Goal: Task Accomplishment & Management: Manage account settings

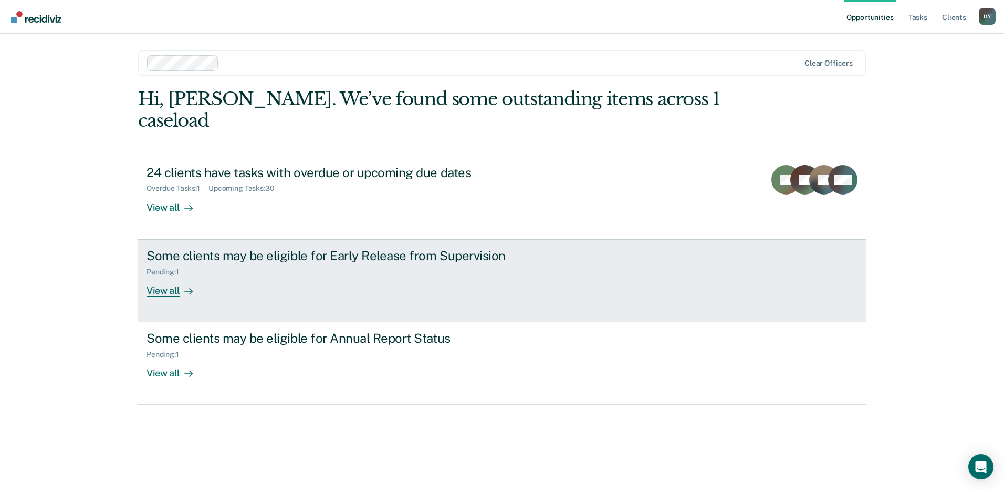
click at [170, 276] on div "View all" at bounding box center [176, 286] width 59 height 20
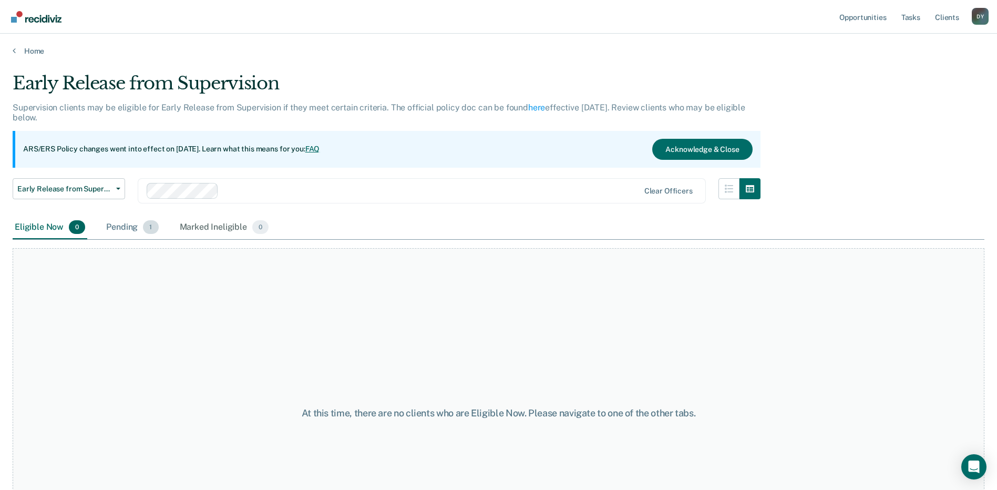
click at [114, 230] on div "Pending 1" at bounding box center [132, 227] width 56 height 23
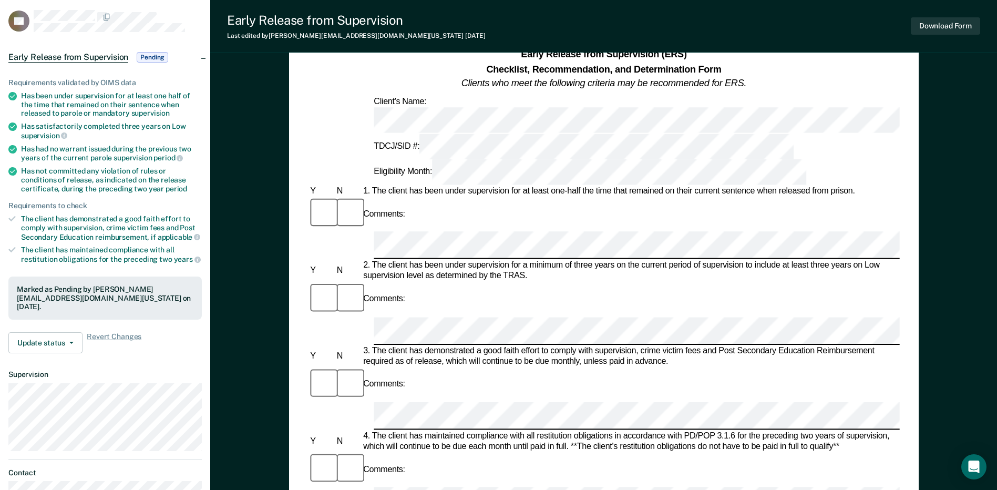
scroll to position [53, 0]
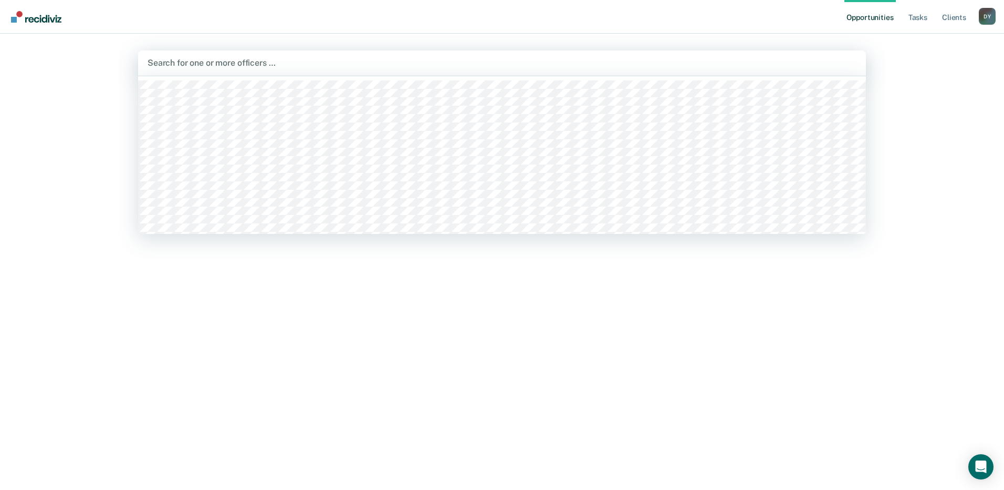
click at [261, 61] on div at bounding box center [502, 63] width 709 height 12
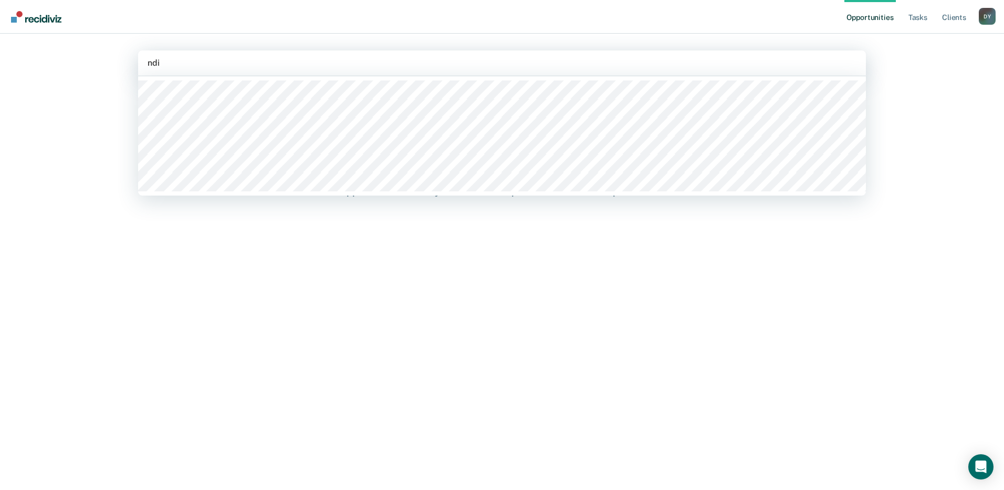
type input "ndia"
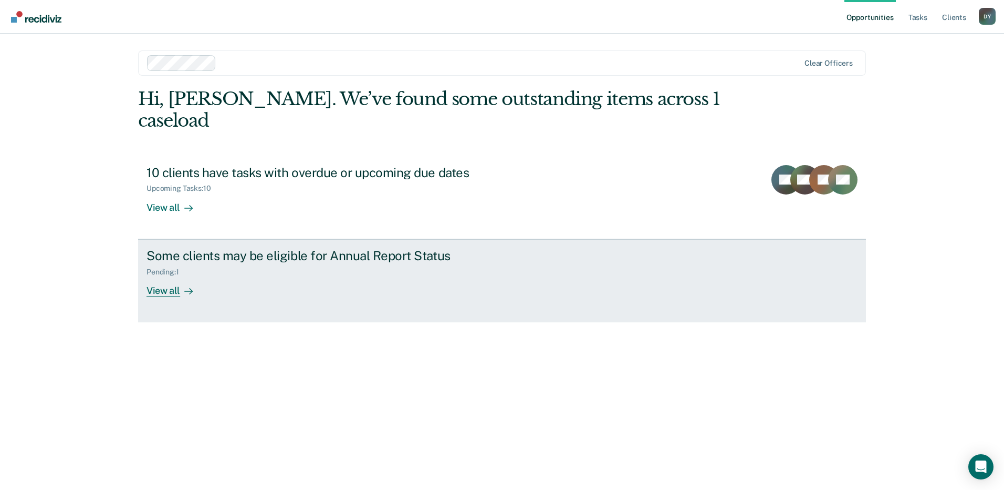
click at [165, 276] on div "View all" at bounding box center [176, 286] width 59 height 20
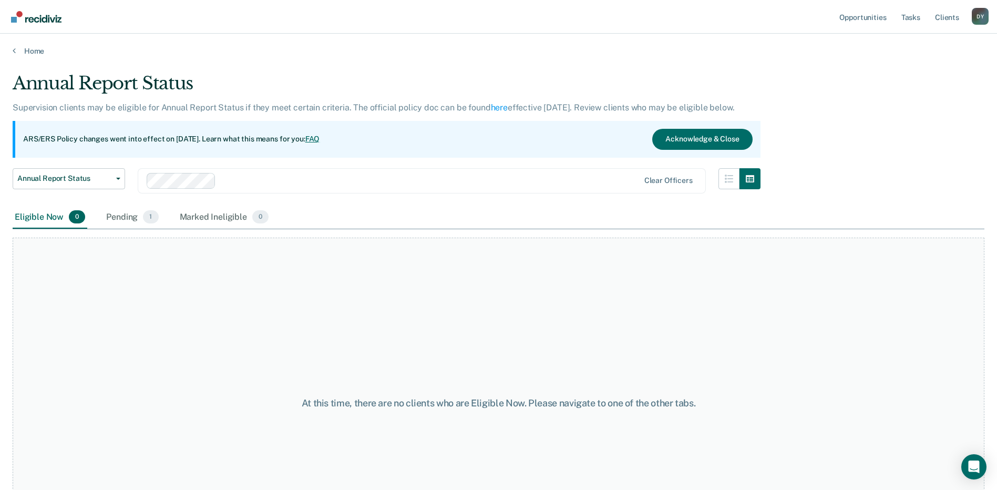
click at [54, 217] on div "Eligible Now 0" at bounding box center [50, 217] width 75 height 23
click at [123, 219] on div "Pending 1" at bounding box center [132, 217] width 56 height 23
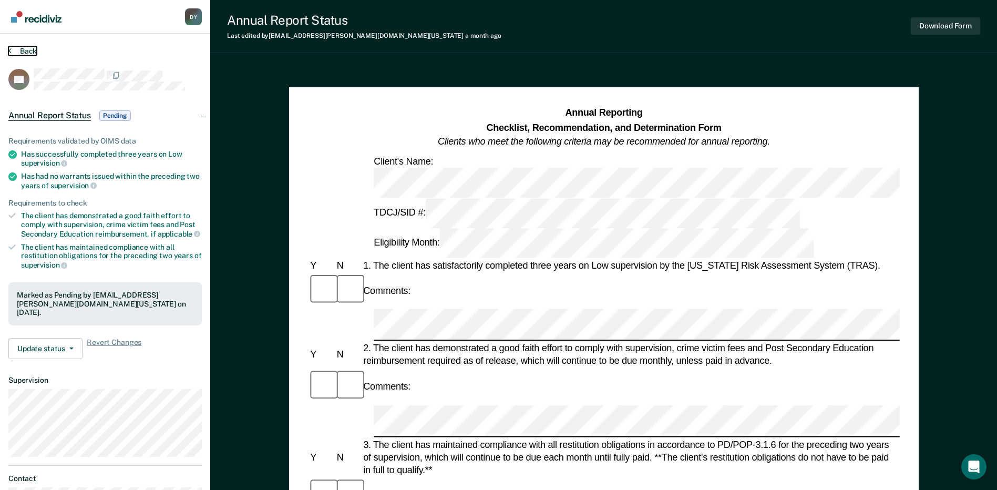
click at [10, 50] on icon at bounding box center [9, 50] width 3 height 8
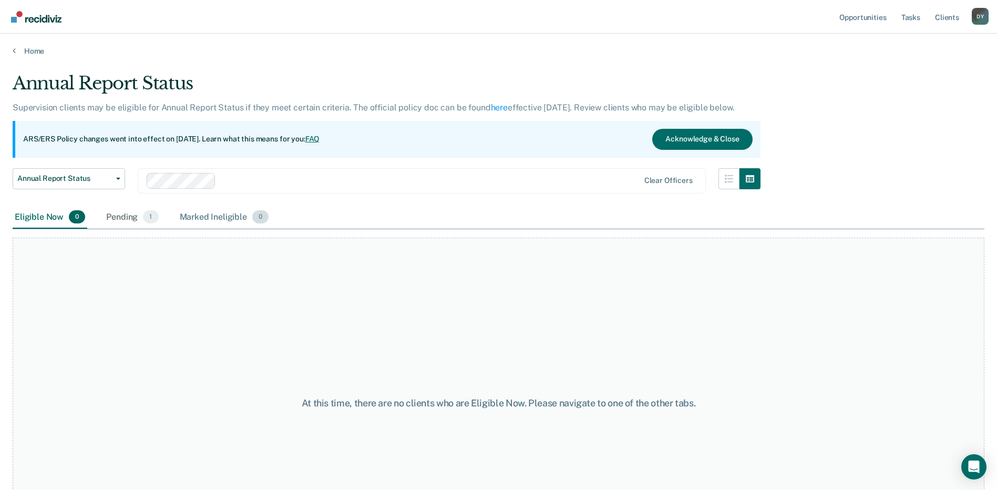
click at [202, 217] on div "Marked Ineligible 0" at bounding box center [225, 217] width 94 height 23
click at [130, 217] on div "Pending 1" at bounding box center [132, 217] width 56 height 23
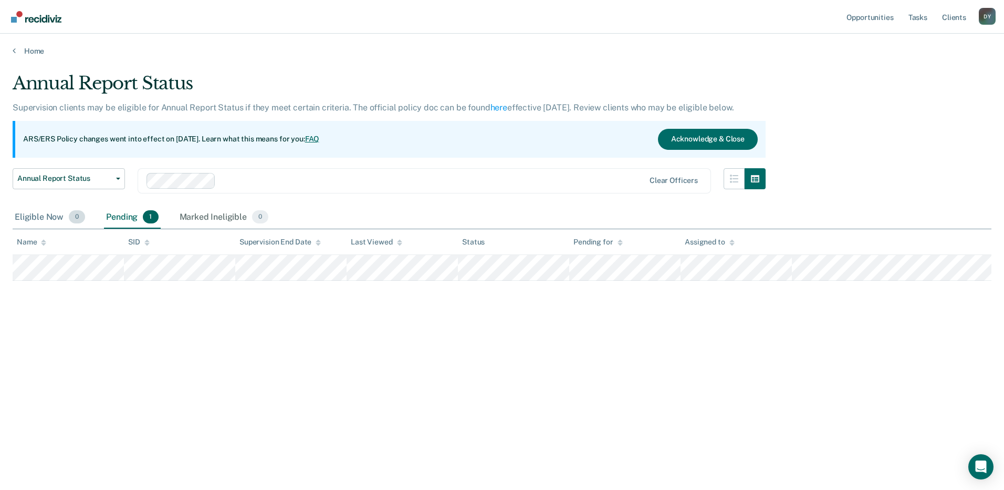
click at [35, 221] on div "Eligible Now 0" at bounding box center [50, 217] width 75 height 23
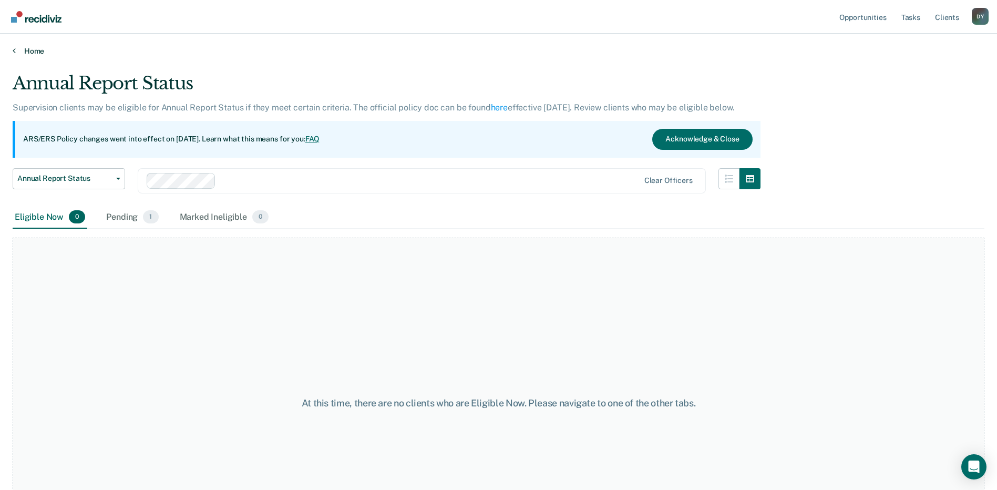
click at [35, 54] on link "Home" at bounding box center [498, 50] width 971 height 9
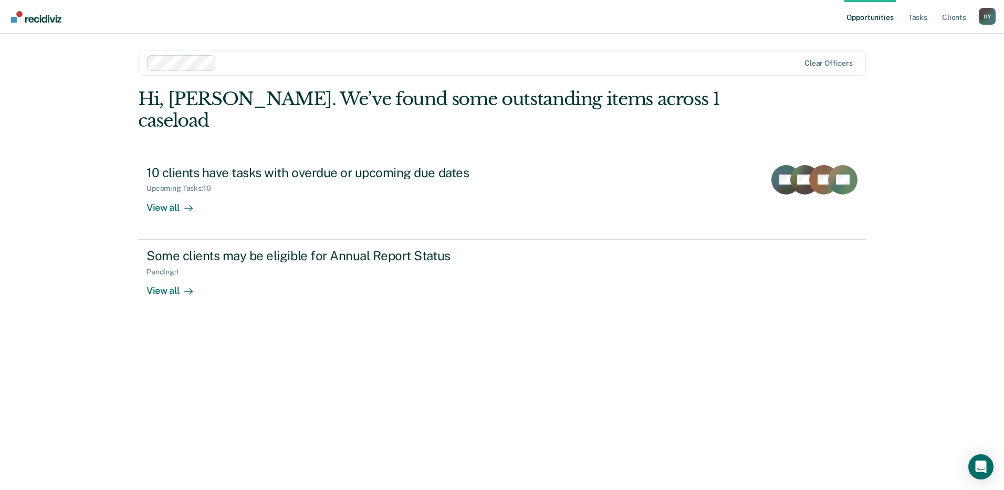
click at [245, 57] on div at bounding box center [510, 63] width 579 height 12
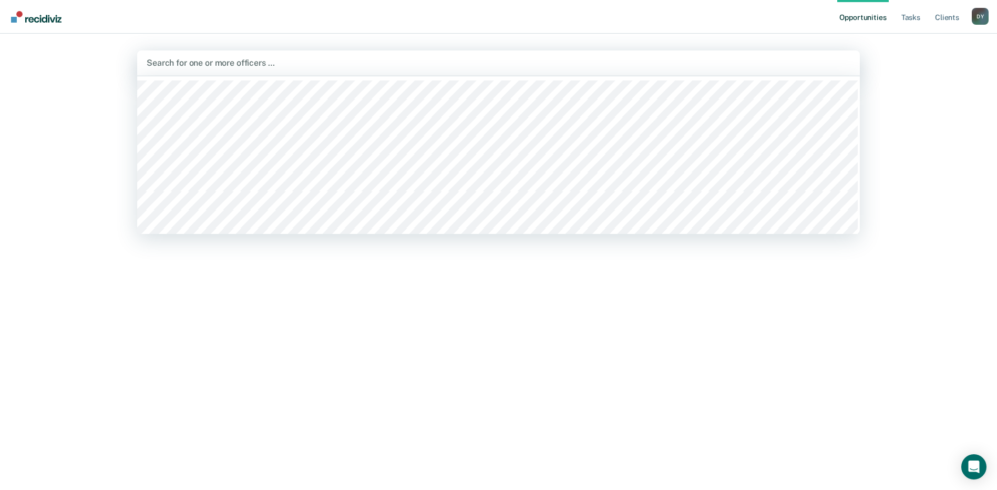
scroll to position [368, 0]
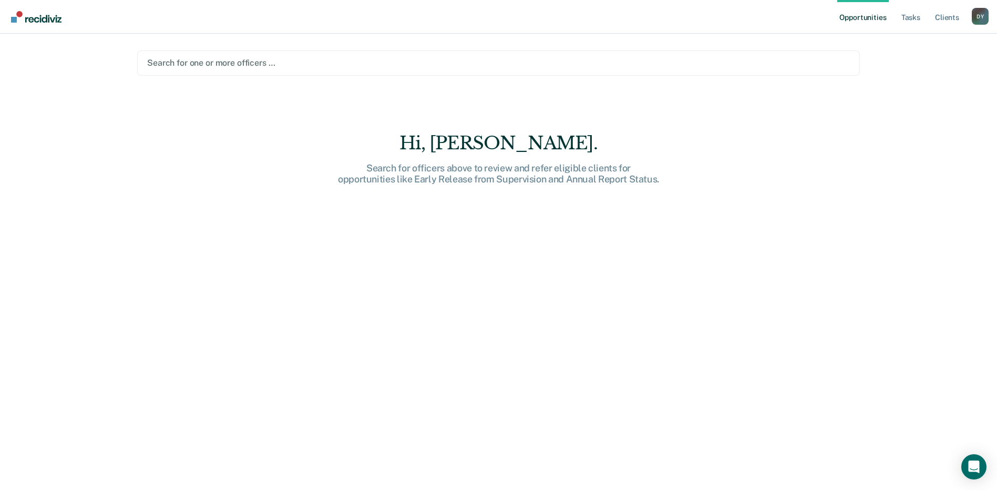
click at [220, 59] on div at bounding box center [498, 63] width 702 height 12
click at [180, 29] on nav "Opportunities Tasks Client s [PERSON_NAME] D Y Profile How it works Log Out" at bounding box center [498, 17] width 997 height 34
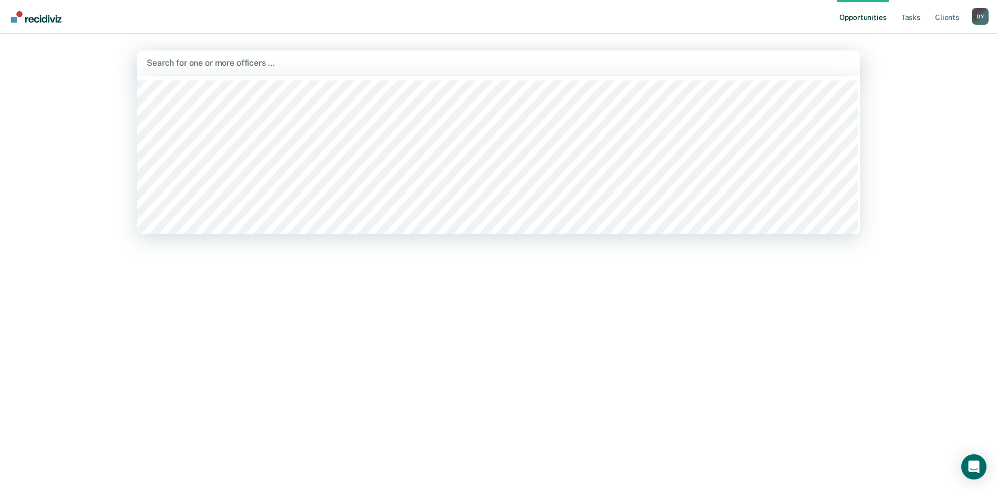
click at [241, 65] on div at bounding box center [498, 63] width 703 height 12
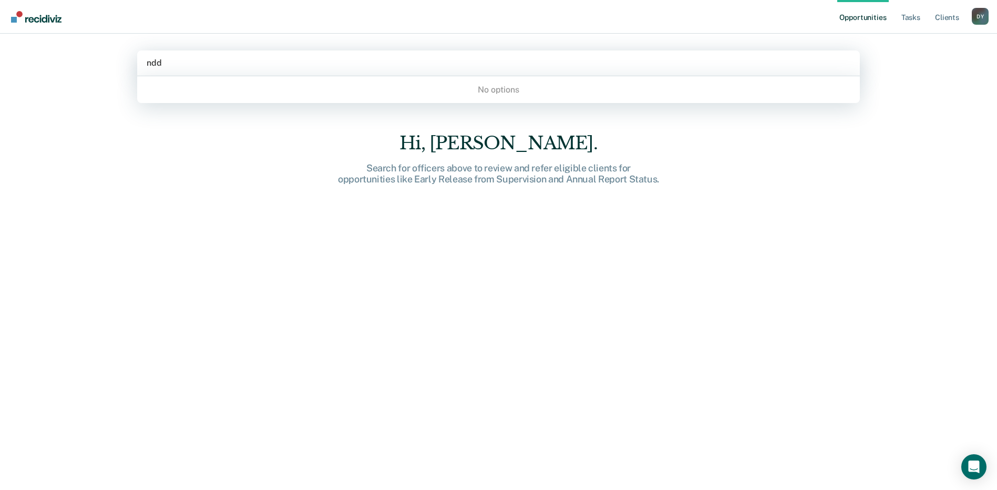
type input "nd"
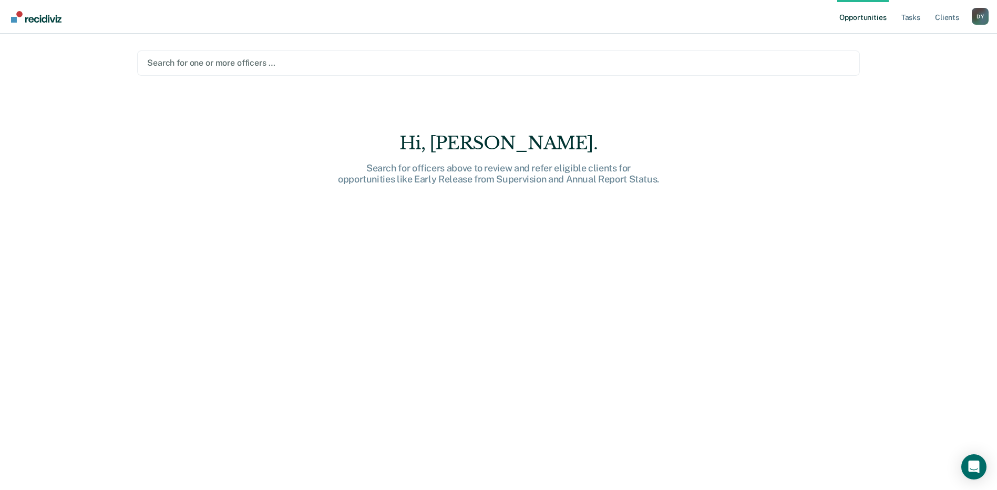
click at [242, 61] on div at bounding box center [498, 63] width 702 height 12
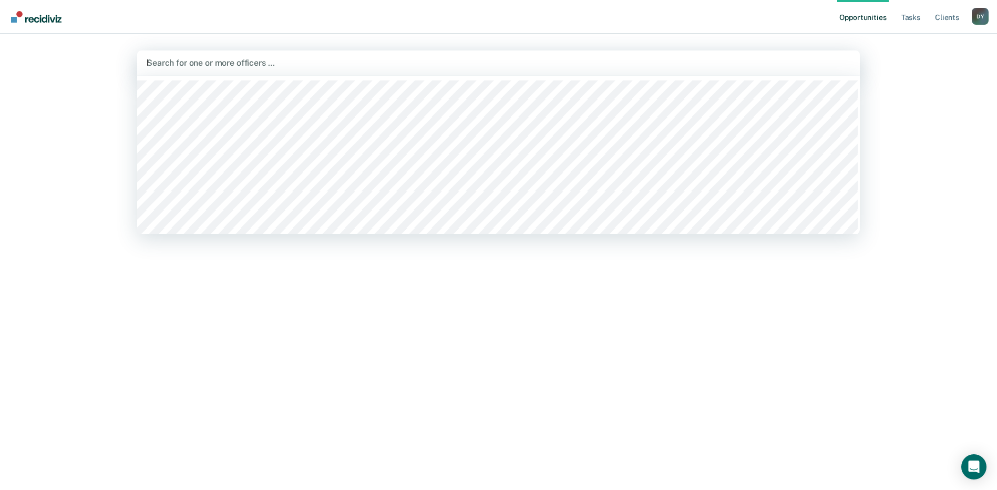
click at [242, 61] on div "h" at bounding box center [498, 63] width 703 height 12
type input "haw"
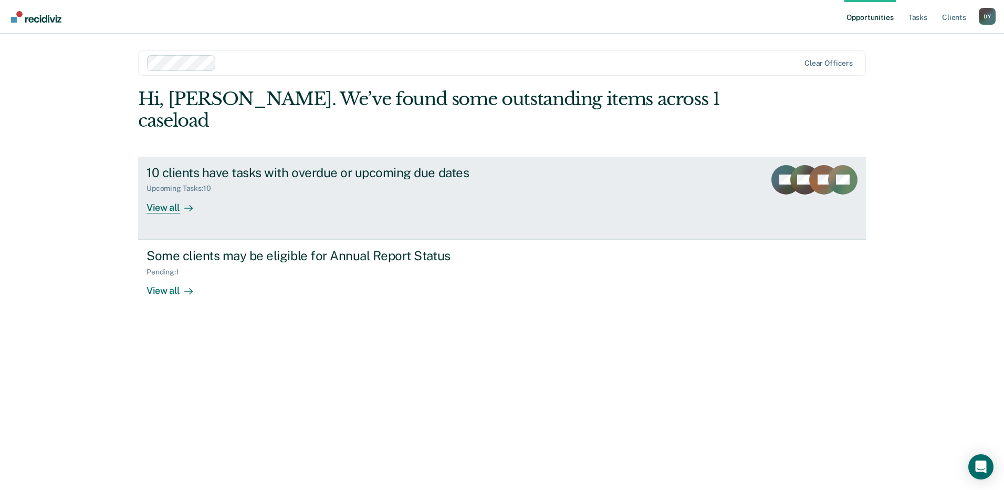
click at [173, 193] on div "View all" at bounding box center [176, 203] width 59 height 20
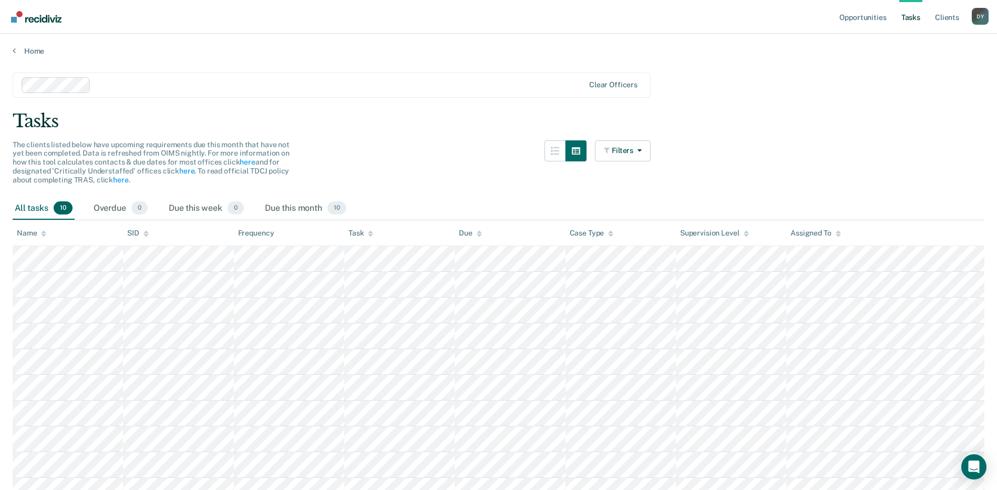
scroll to position [53, 0]
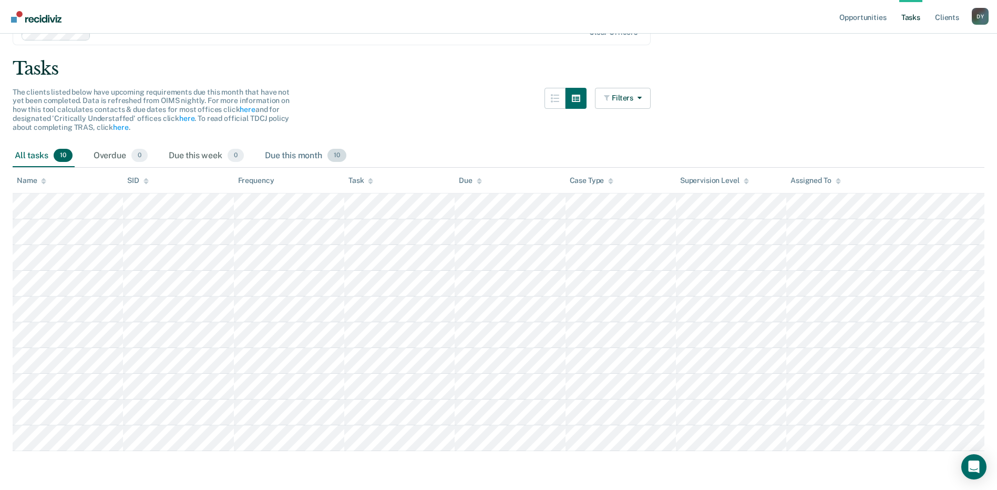
click at [279, 152] on div "Due this month 10" at bounding box center [306, 155] width 86 height 23
click at [279, 156] on div "Due this month 10" at bounding box center [306, 155] width 86 height 23
drag, startPoint x: 209, startPoint y: 156, endPoint x: 152, endPoint y: 161, distance: 57.0
click at [208, 156] on div "Due this week 0" at bounding box center [206, 155] width 79 height 23
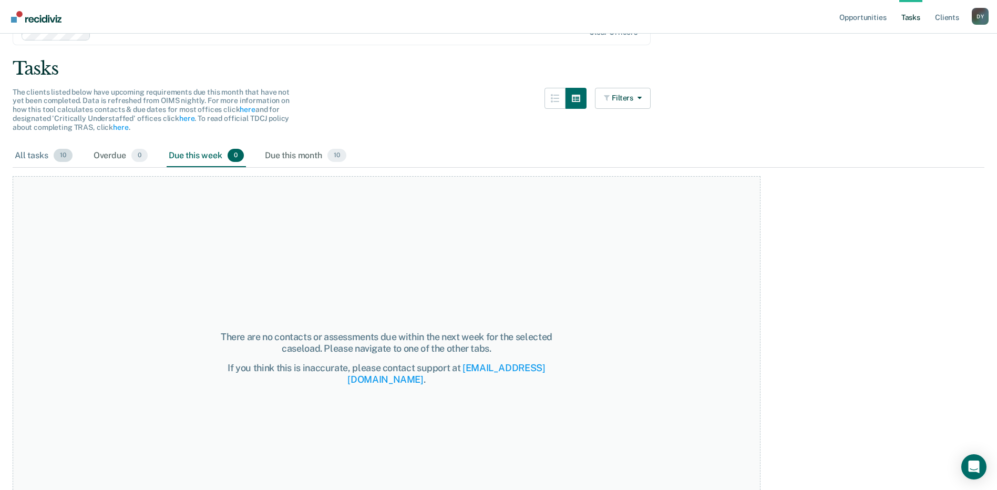
click at [35, 156] on div "All tasks 10" at bounding box center [44, 155] width 62 height 23
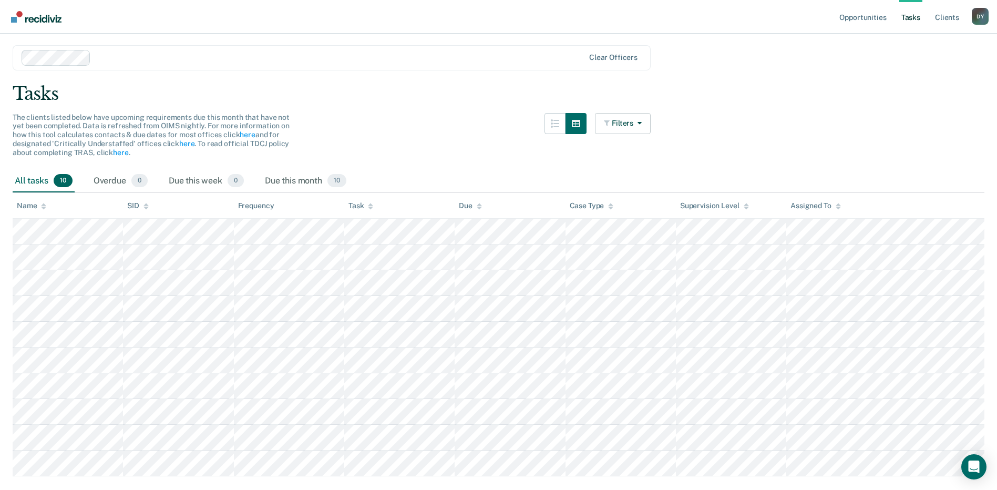
scroll to position [0, 0]
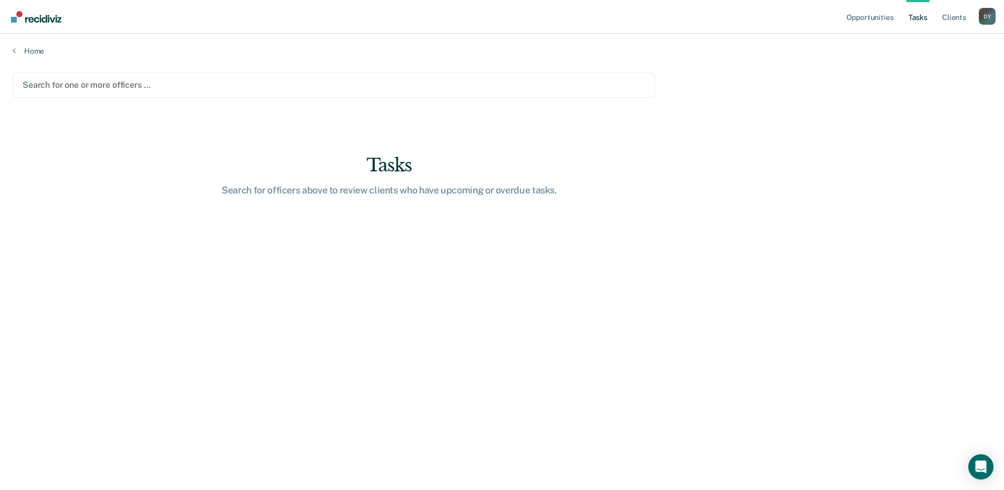
click at [81, 85] on div at bounding box center [334, 85] width 623 height 12
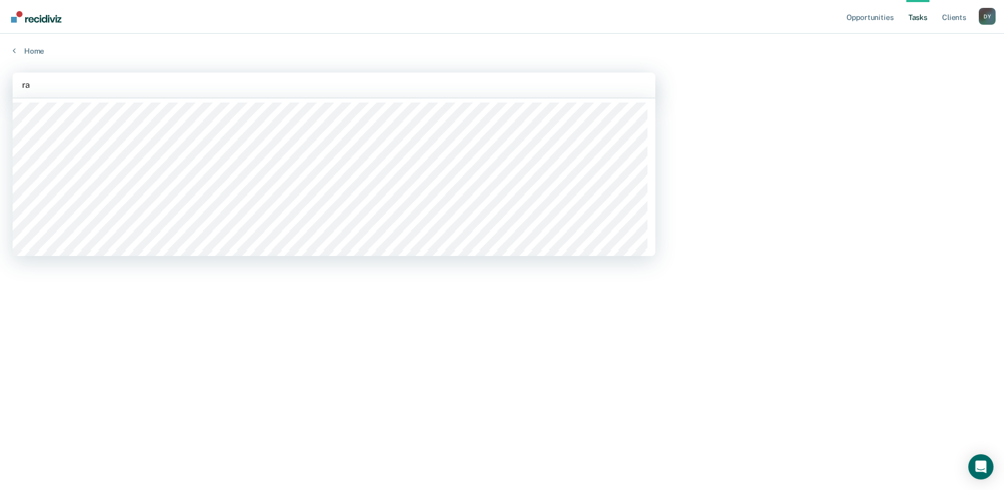
type input "ram"
